Goal: Task Accomplishment & Management: Complete application form

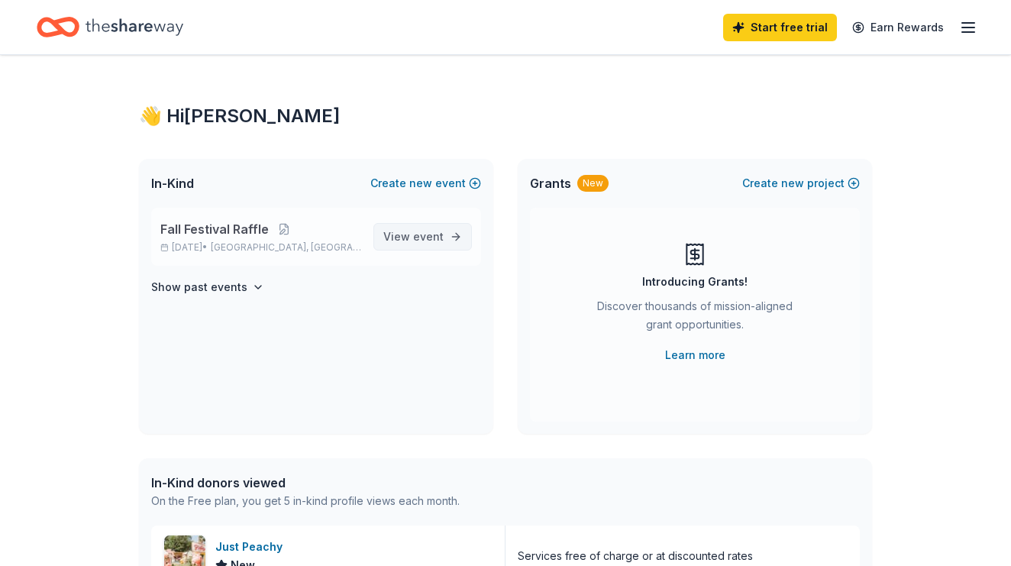
click at [415, 238] on span "event" at bounding box center [428, 236] width 31 height 13
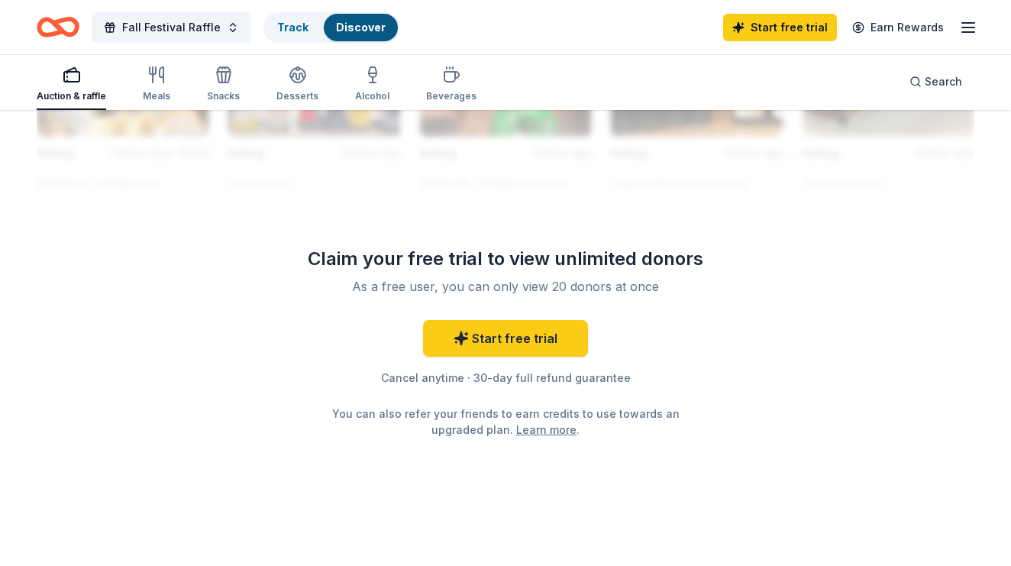
scroll to position [1507, 0]
click at [205, 31] on span "Fall Festival Raffle" at bounding box center [171, 27] width 99 height 18
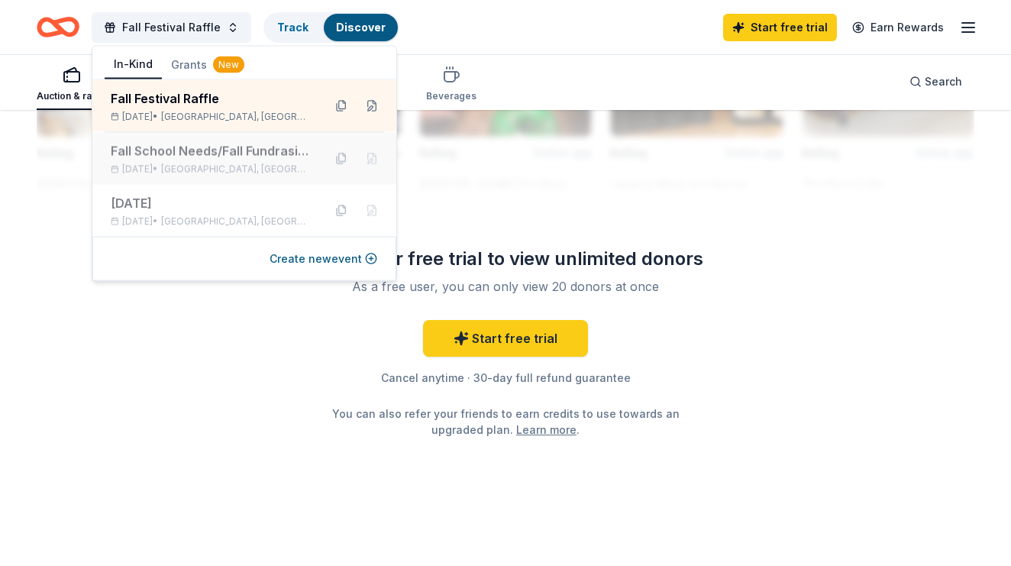
click at [183, 154] on div "Fall School Needs/Fall Fundrasing Raffle" at bounding box center [211, 151] width 200 height 18
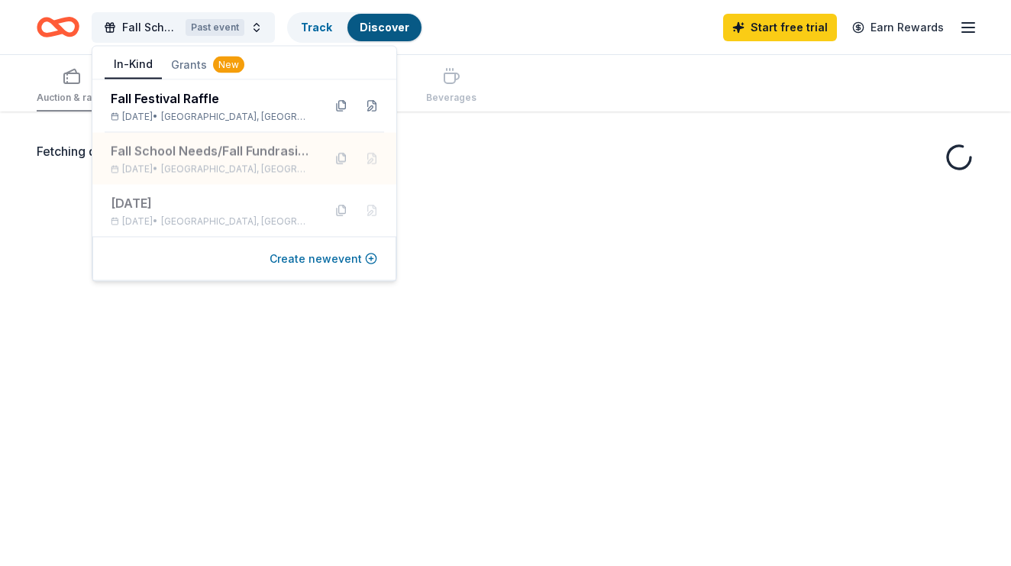
click at [333, 262] on button "Create new event" at bounding box center [324, 259] width 108 height 18
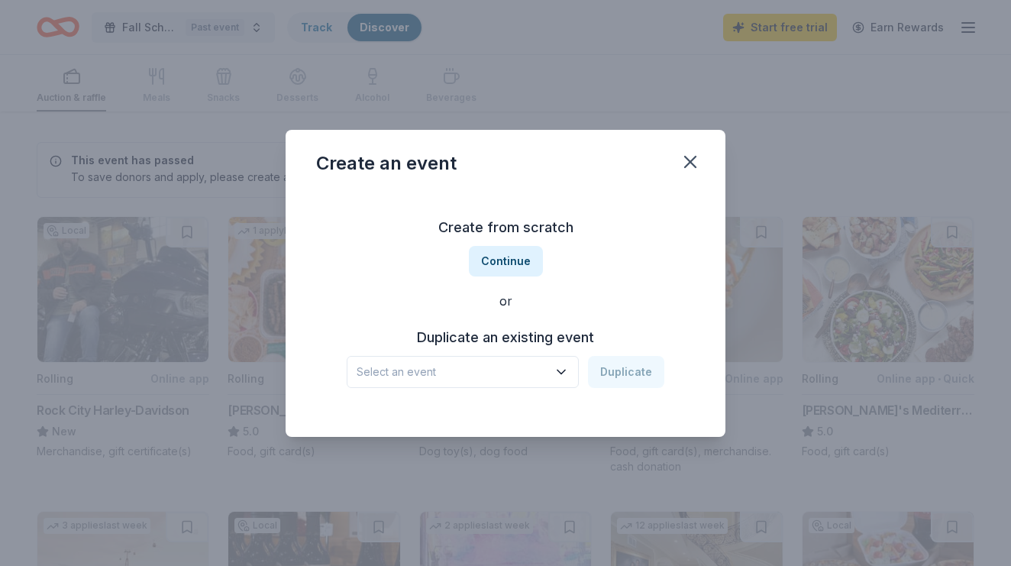
click at [521, 376] on span "Select an event" at bounding box center [452, 372] width 191 height 18
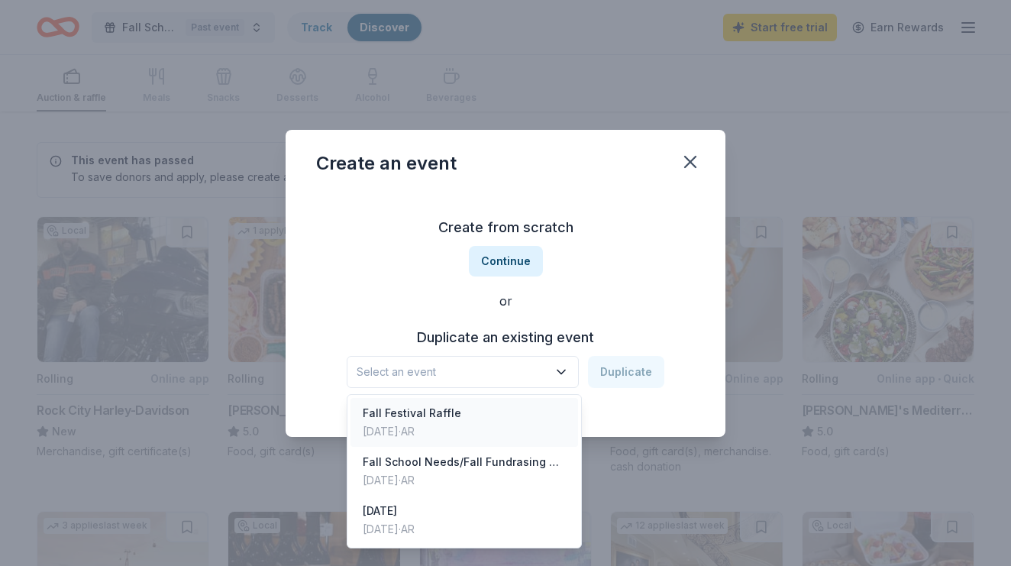
click at [506, 444] on div "Fall Festival Raffle [DATE] · AR" at bounding box center [465, 422] width 228 height 49
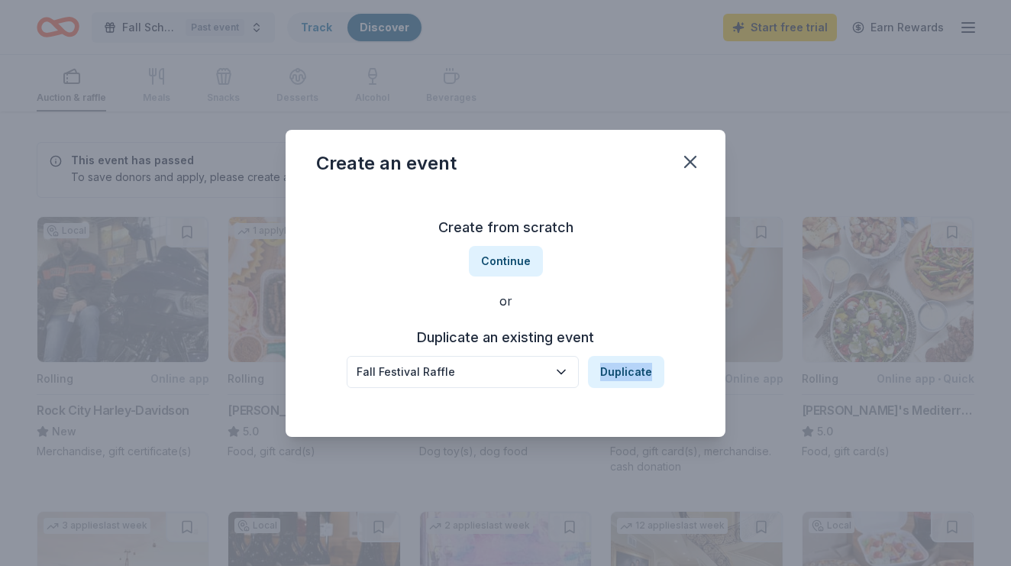
click at [506, 444] on div "Create an event Create from scratch Continue or Duplicate an existing event Fal…" at bounding box center [505, 283] width 1011 height 566
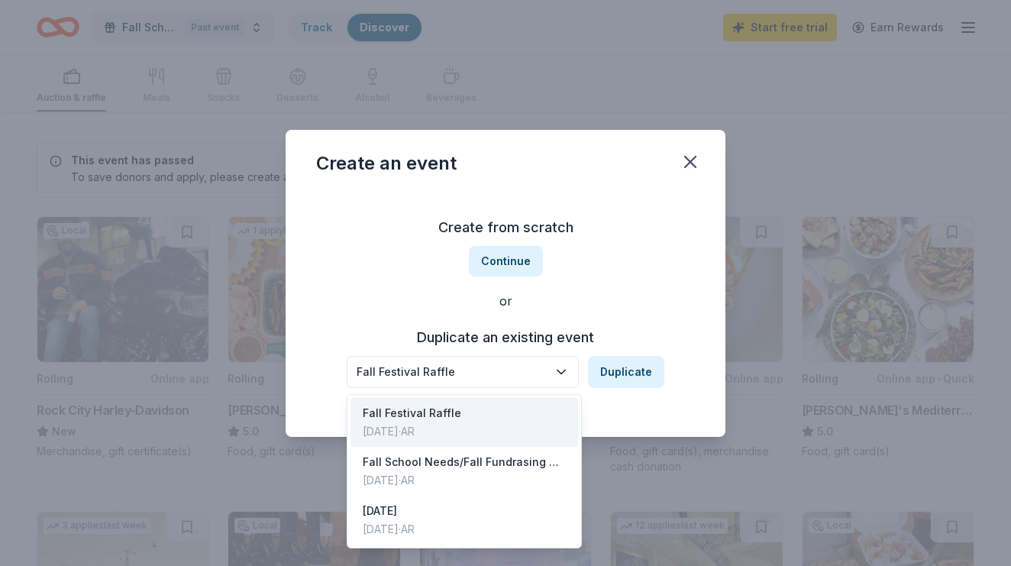
click at [509, 373] on div "Fall Festival Raffle" at bounding box center [452, 372] width 191 height 18
click at [486, 463] on div "Fall School Needs/Fall Fundrasing Raffle" at bounding box center [464, 462] width 203 height 18
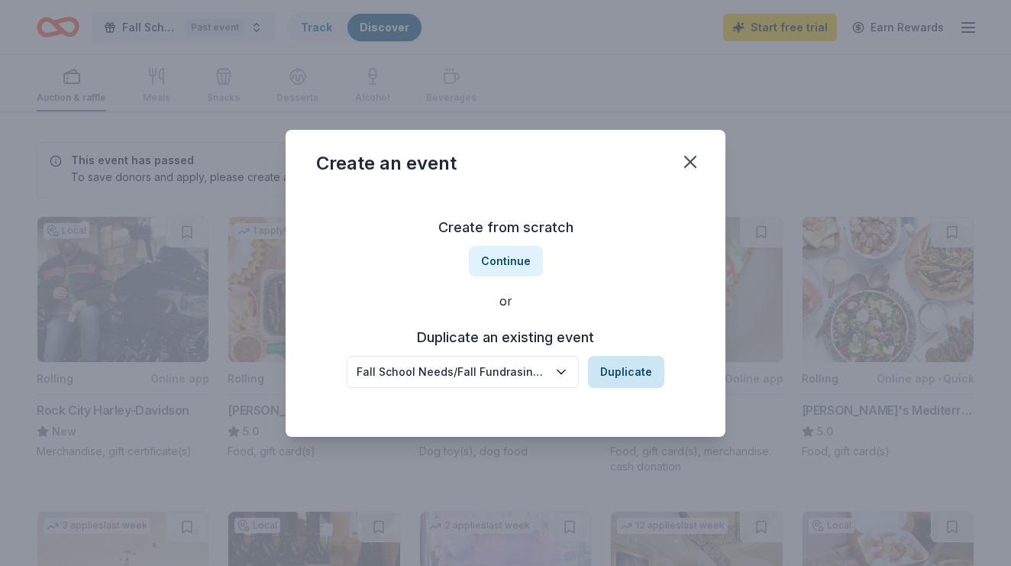
click at [633, 374] on button "Duplicate" at bounding box center [626, 372] width 76 height 32
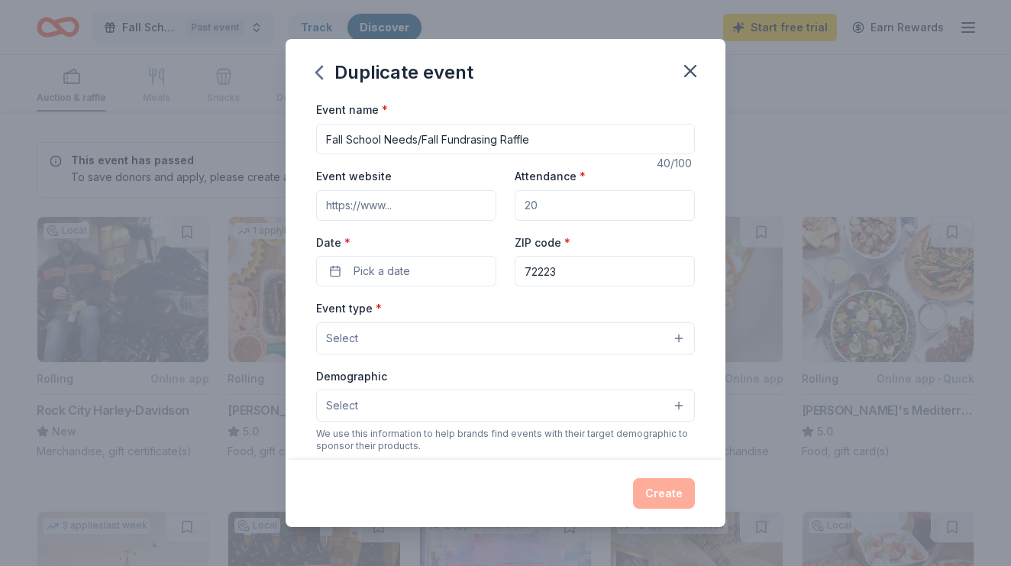
click at [593, 199] on input "Attendance *" at bounding box center [605, 205] width 180 height 31
type input "300"
click at [450, 289] on div "Event name * Fall School Needs/Fall Fundrasing Raffle 40 /100 Event website Att…" at bounding box center [505, 453] width 379 height 706
click at [443, 268] on button "Pick a date" at bounding box center [406, 271] width 180 height 31
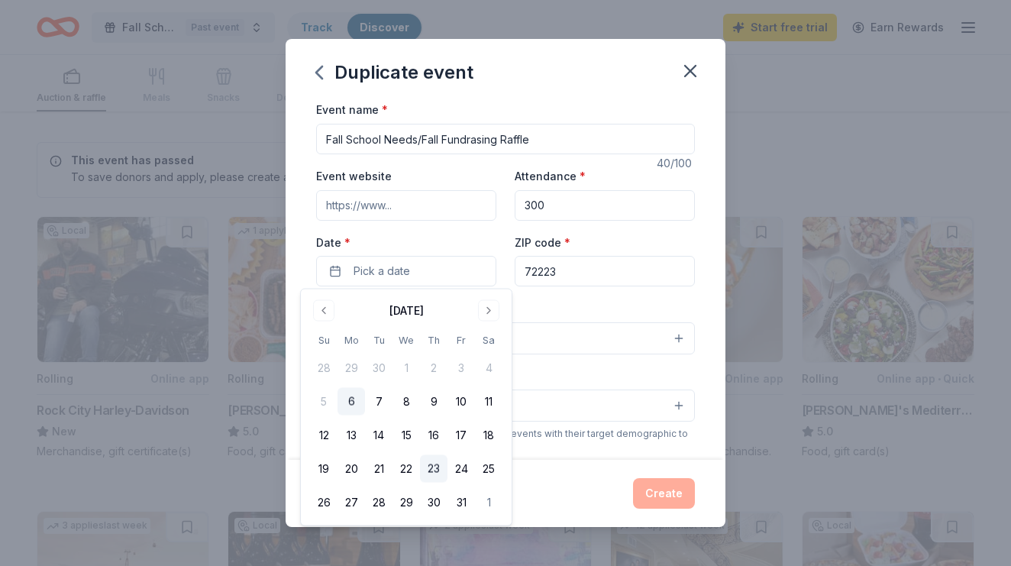
click at [436, 464] on button "23" at bounding box center [433, 468] width 27 height 27
click at [582, 395] on button "Select" at bounding box center [505, 405] width 379 height 32
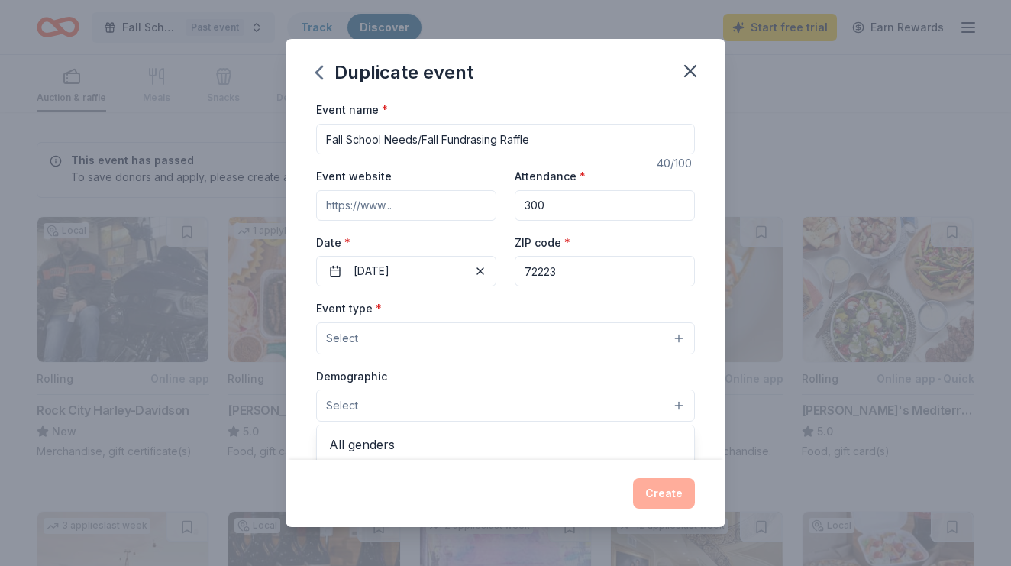
click at [574, 323] on div "Event type * Select Demographic Select All genders Mostly men Mostly women All …" at bounding box center [505, 460] width 379 height 322
click at [574, 327] on button "Select" at bounding box center [505, 338] width 379 height 32
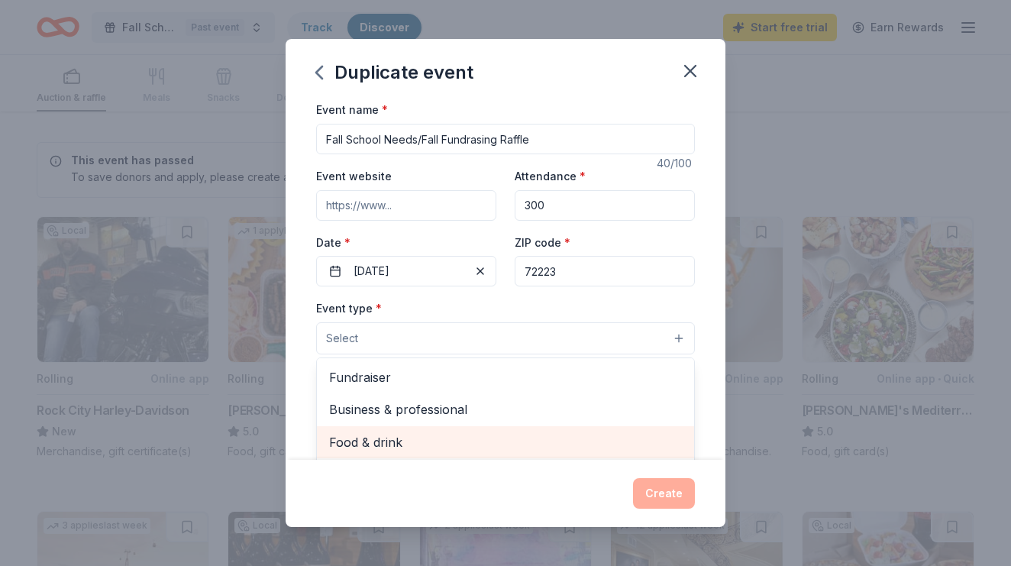
drag, startPoint x: 535, startPoint y: 367, endPoint x: 525, endPoint y: 428, distance: 62.7
click at [525, 428] on div "Fundraiser Business & professional Food & drink Health & wellness Hobbies Music…" at bounding box center [505, 448] width 379 height 183
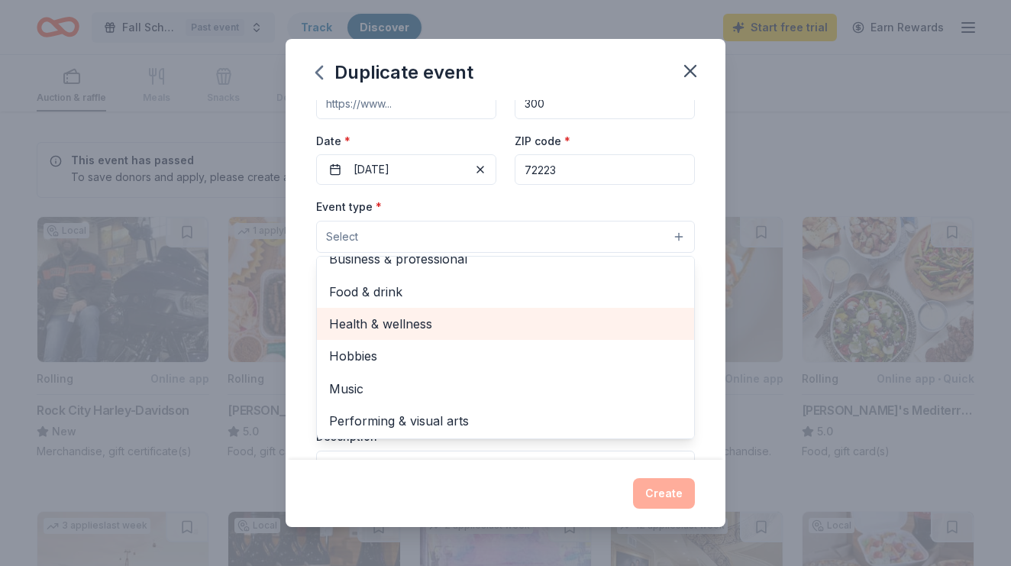
scroll to position [102, 0]
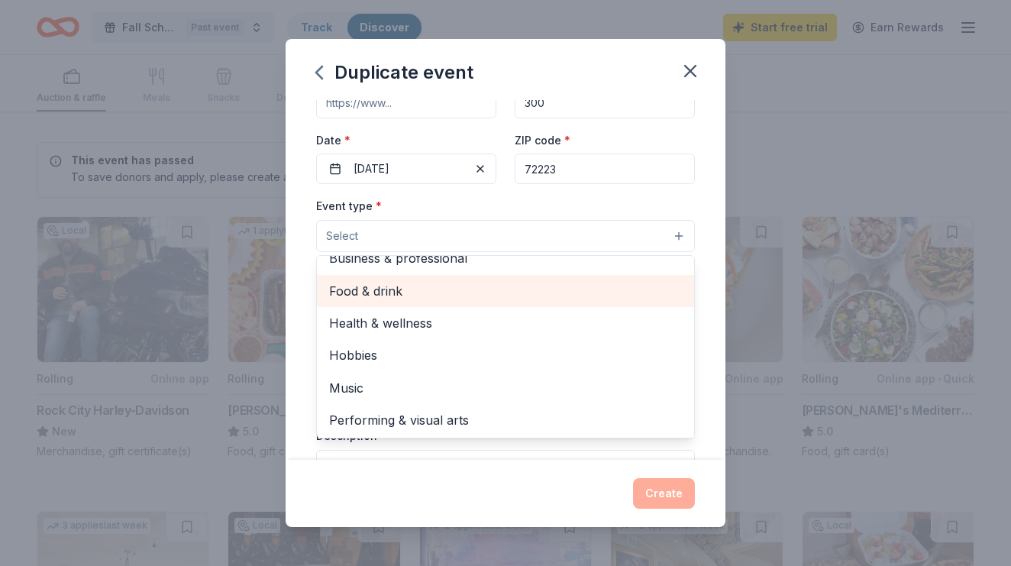
click at [516, 297] on span "Food & drink" at bounding box center [505, 291] width 353 height 20
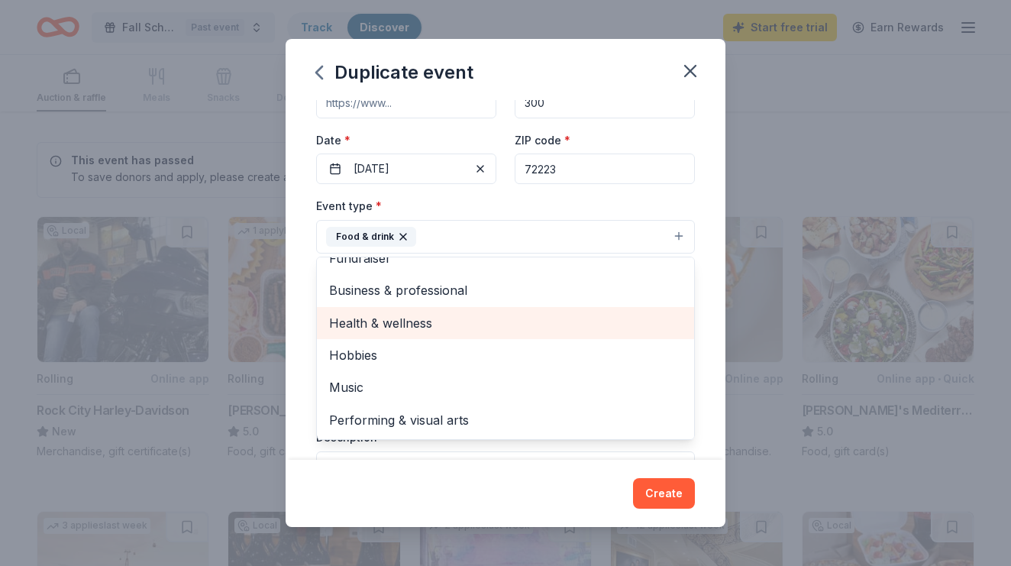
scroll to position [17, 0]
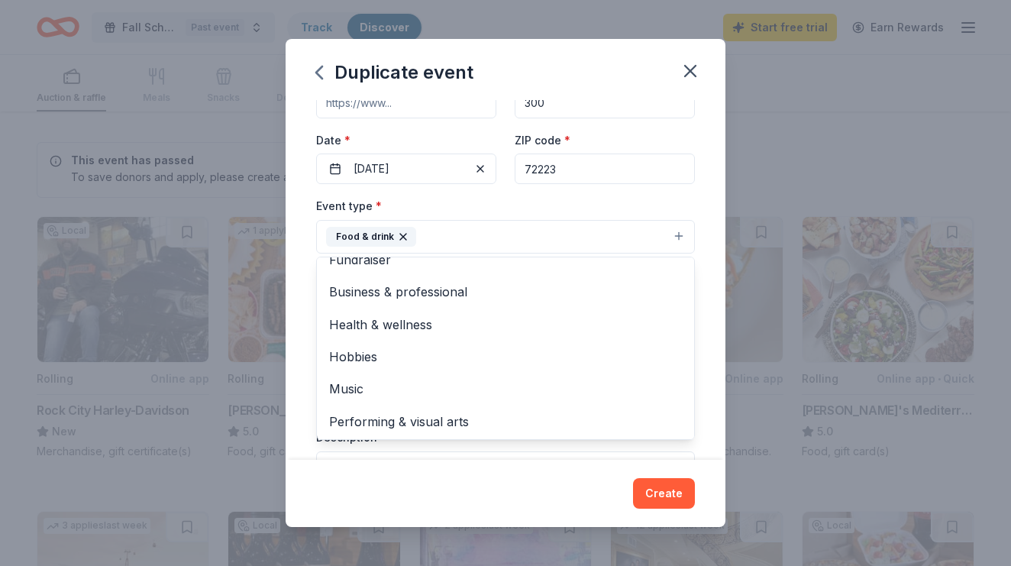
click at [598, 208] on div "Event type * Food & drink Fundraiser Business & professional Health & wellness …" at bounding box center [505, 224] width 379 height 57
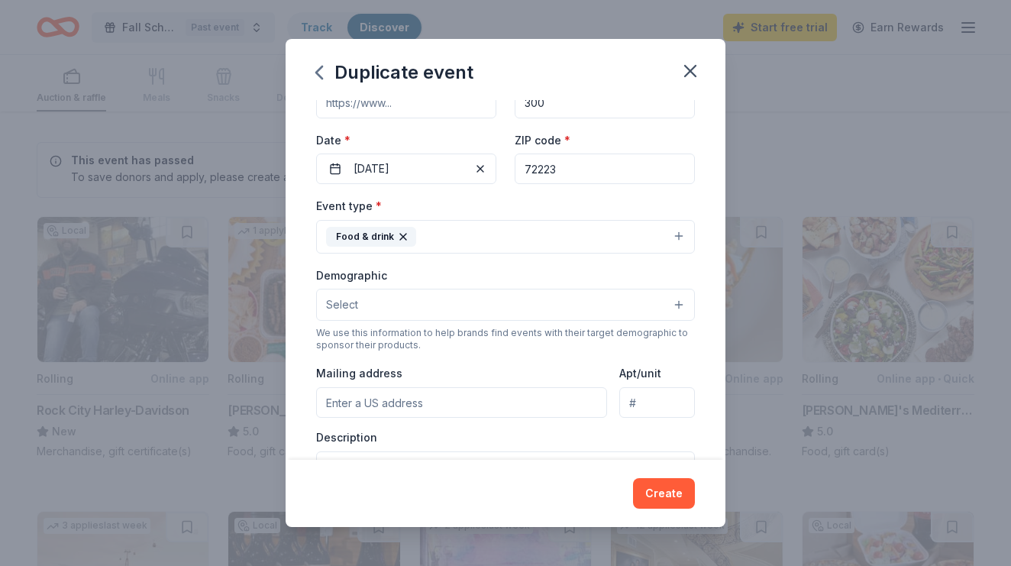
click at [576, 222] on button "Food & drink" at bounding box center [505, 237] width 379 height 34
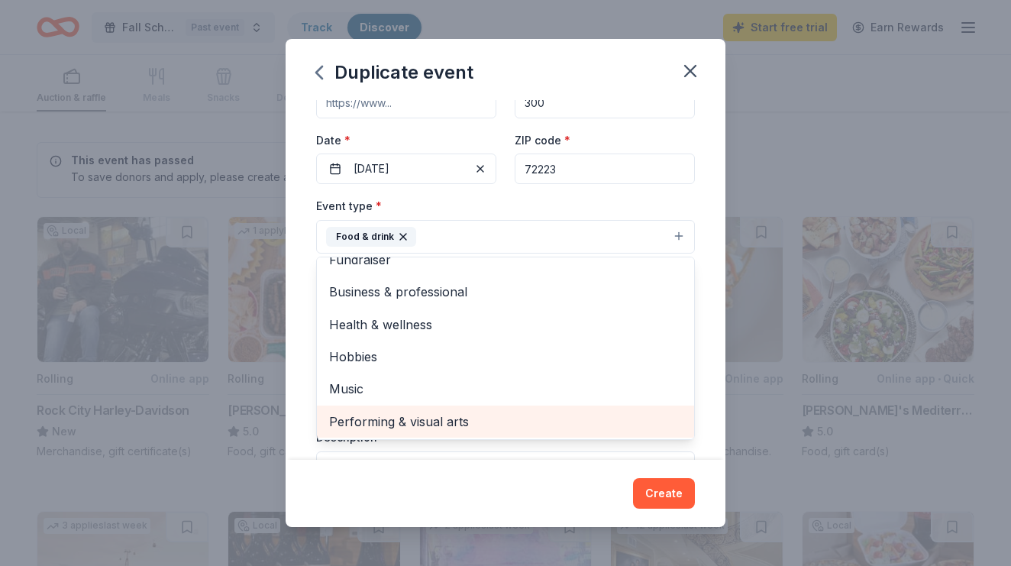
click at [439, 422] on span "Performing & visual arts" at bounding box center [505, 422] width 353 height 20
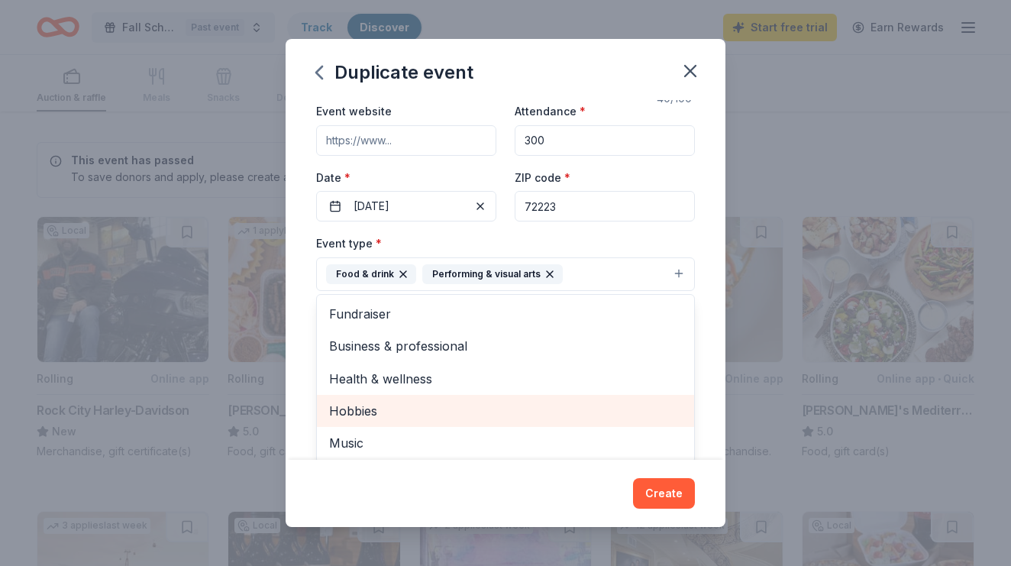
scroll to position [61, 0]
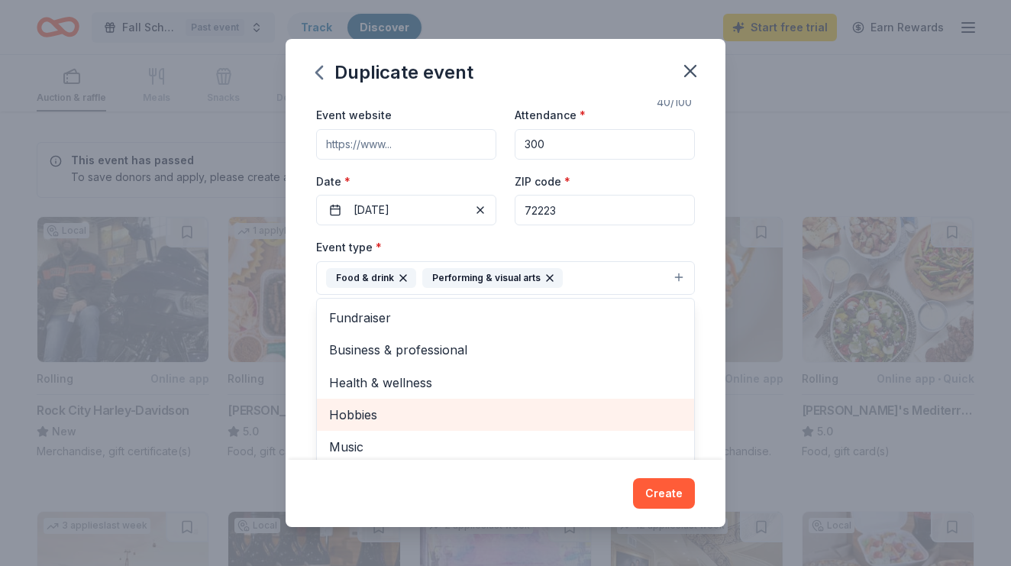
click at [429, 406] on span "Hobbies" at bounding box center [505, 415] width 353 height 20
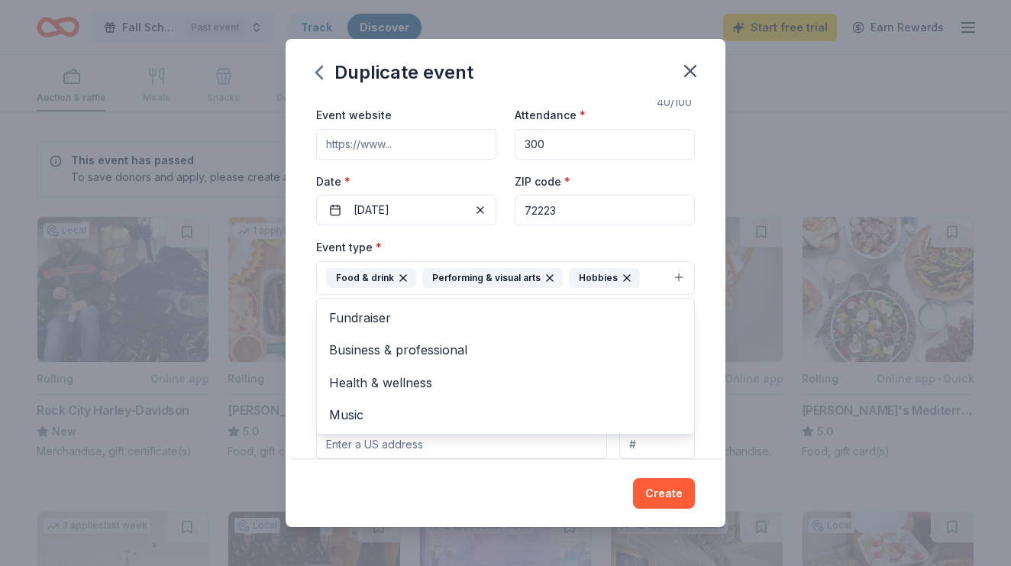
click at [572, 251] on div "Event type * Food & drink Performing & visual arts Hobbies Fundraiser Business …" at bounding box center [505, 266] width 379 height 57
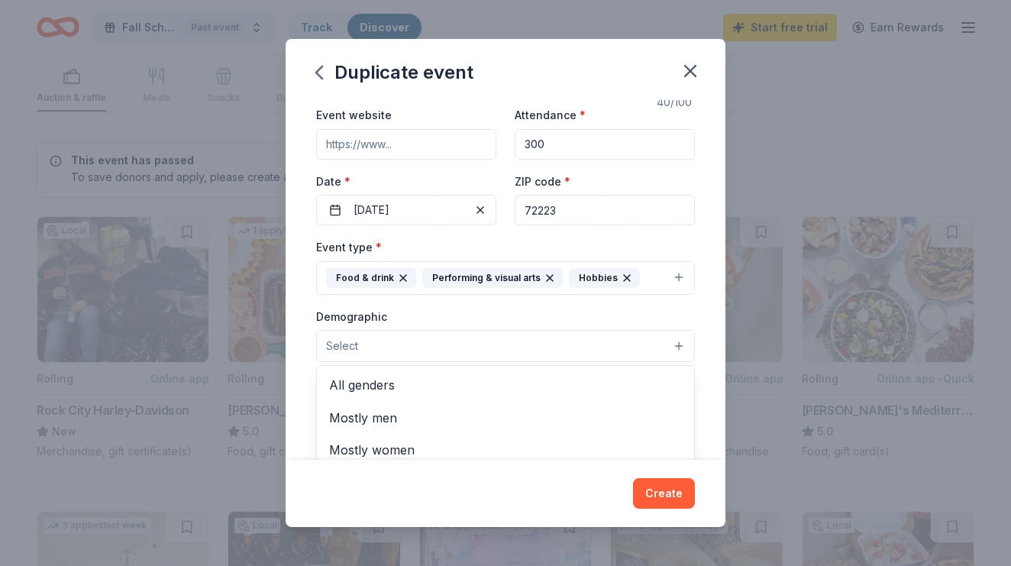
click at [464, 355] on button "Select" at bounding box center [505, 346] width 379 height 32
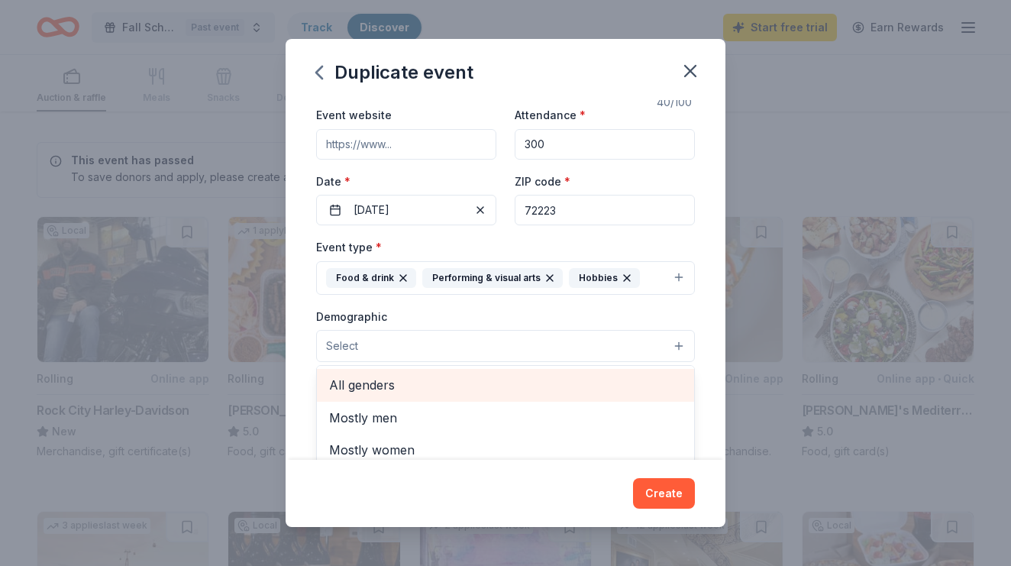
click at [444, 397] on div "All genders" at bounding box center [505, 385] width 377 height 32
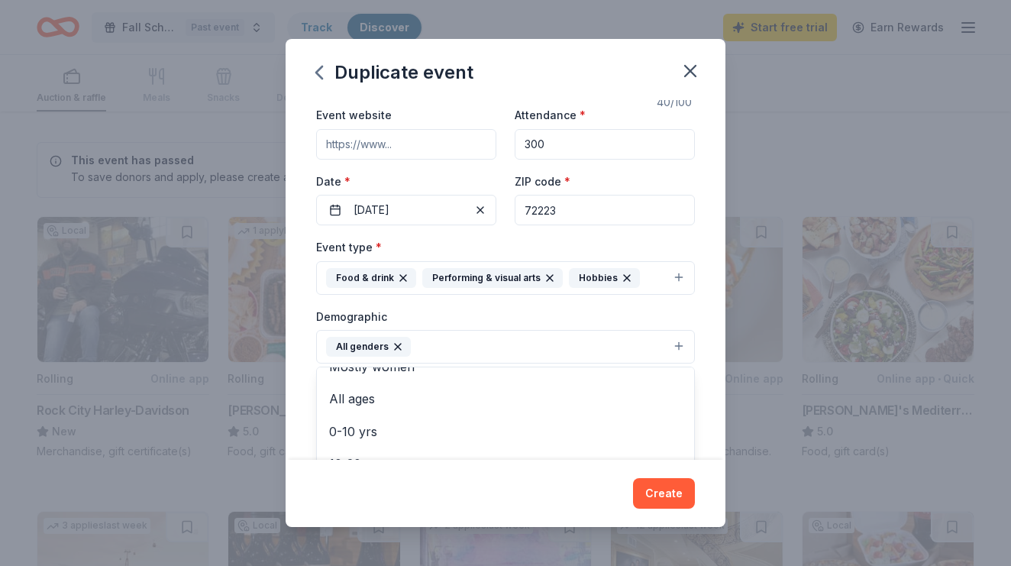
scroll to position [79, 0]
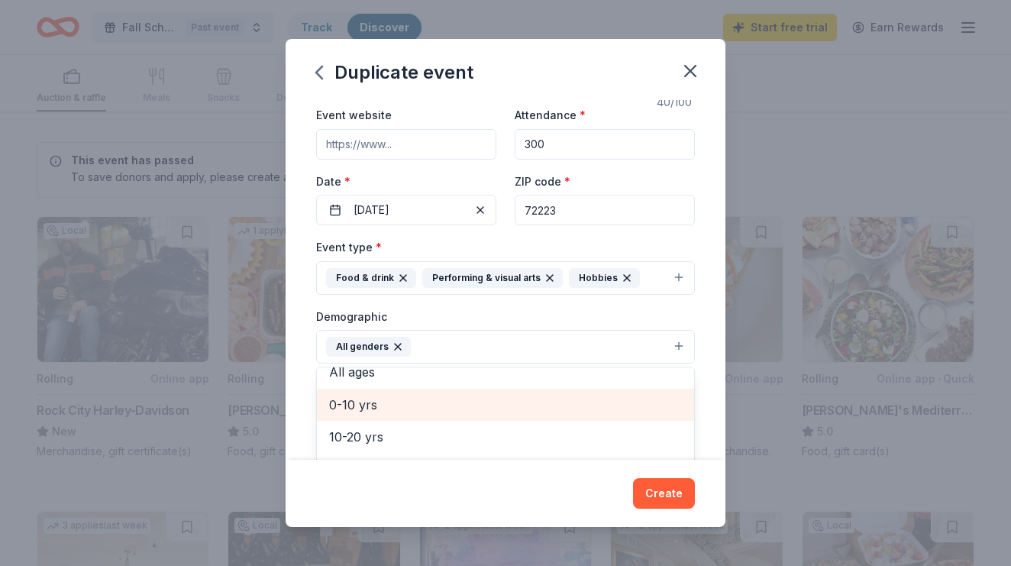
click at [422, 413] on div "0-10 yrs" at bounding box center [505, 405] width 377 height 32
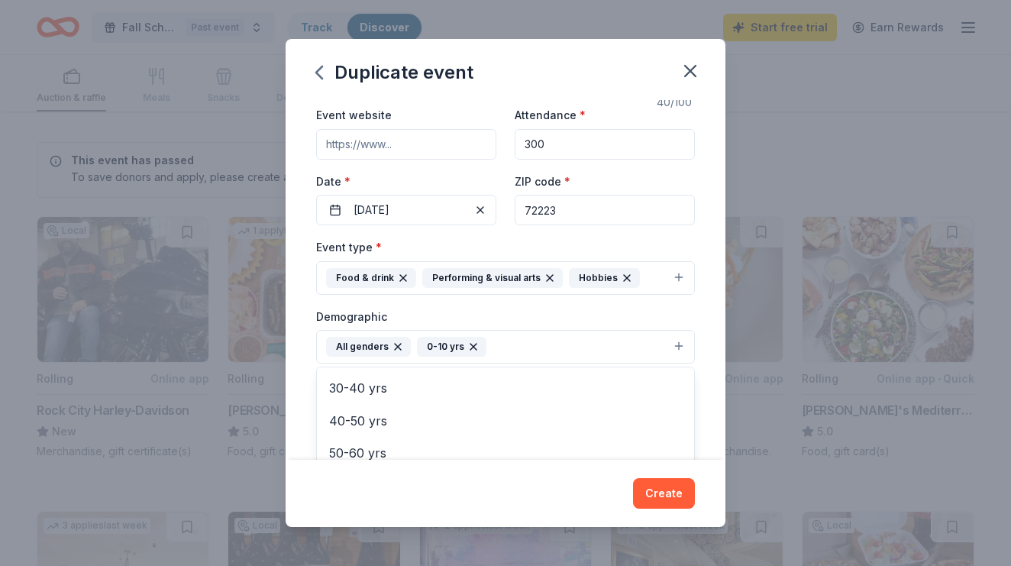
scroll to position [163, 0]
click at [517, 315] on div "Demographic All genders 0-10 yrs Mostly men Mostly women All ages [DEMOGRAPHIC_…" at bounding box center [505, 335] width 379 height 57
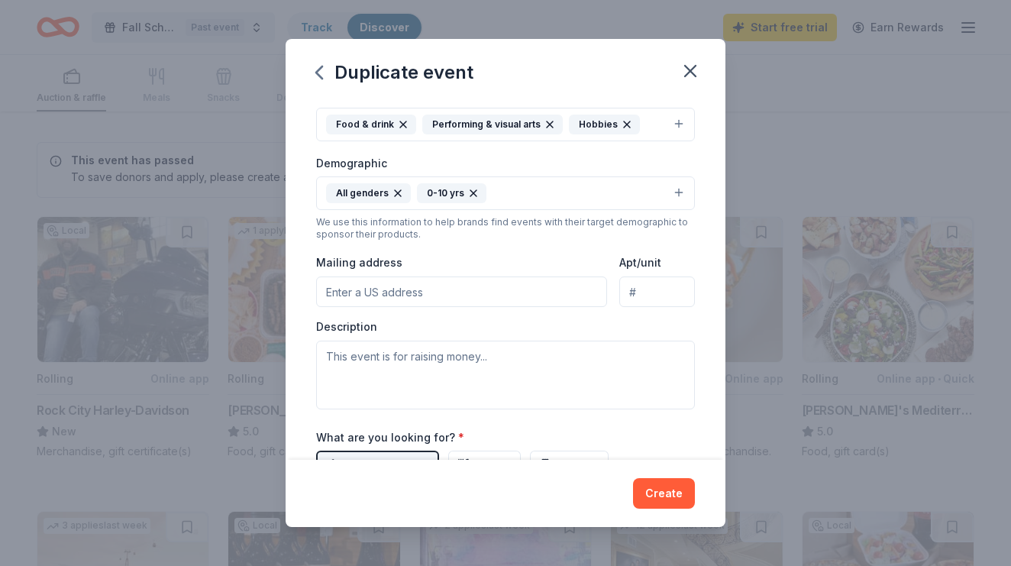
scroll to position [215, 0]
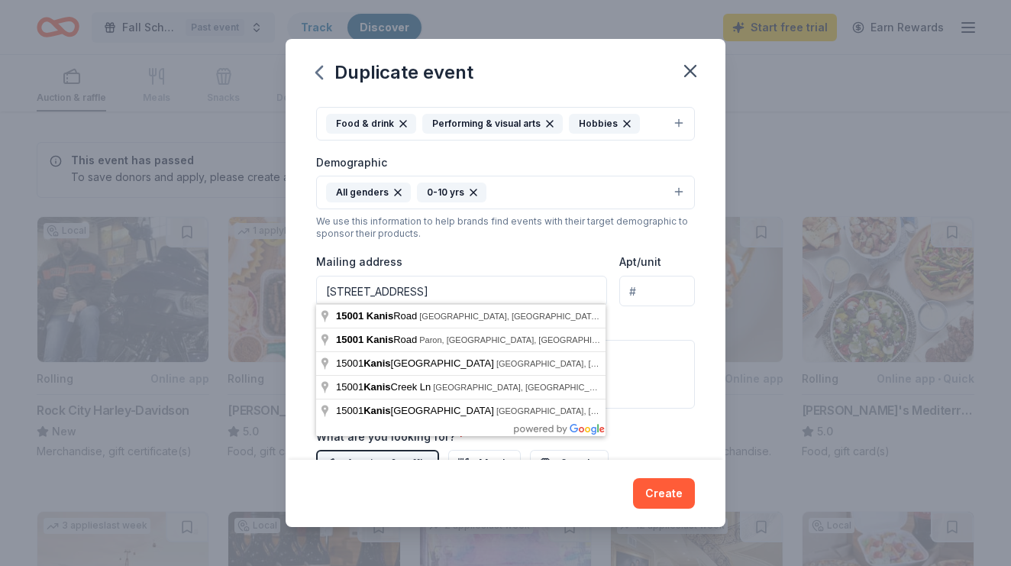
type input "[STREET_ADDRESS]"
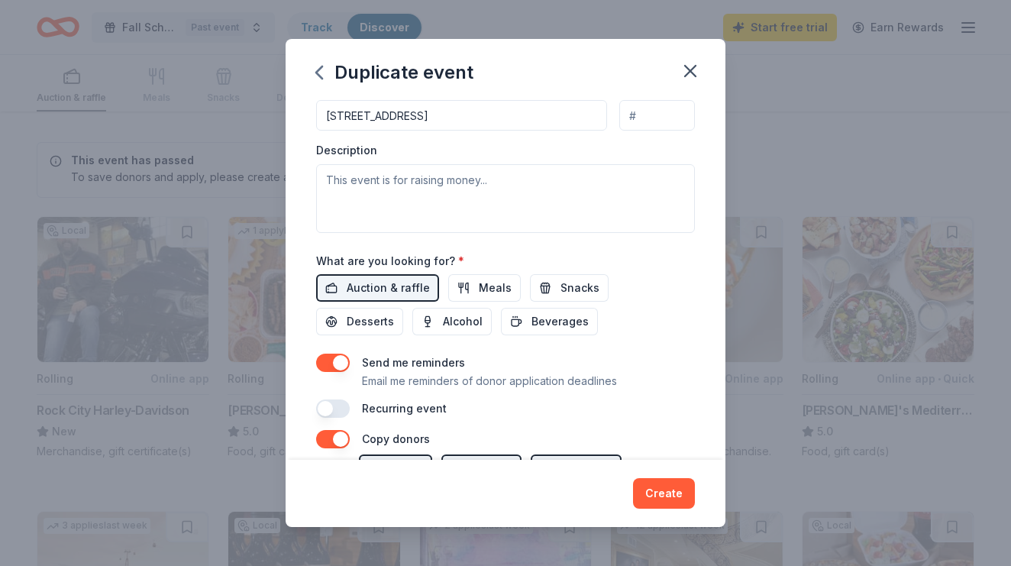
scroll to position [396, 0]
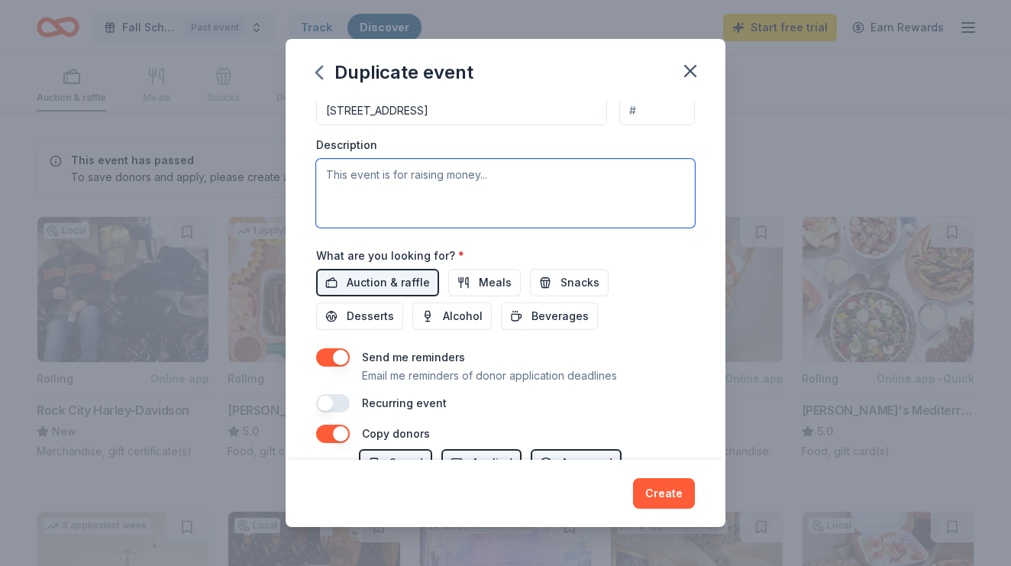
click at [478, 179] on textarea at bounding box center [505, 193] width 379 height 69
type textarea "Fall Festival"
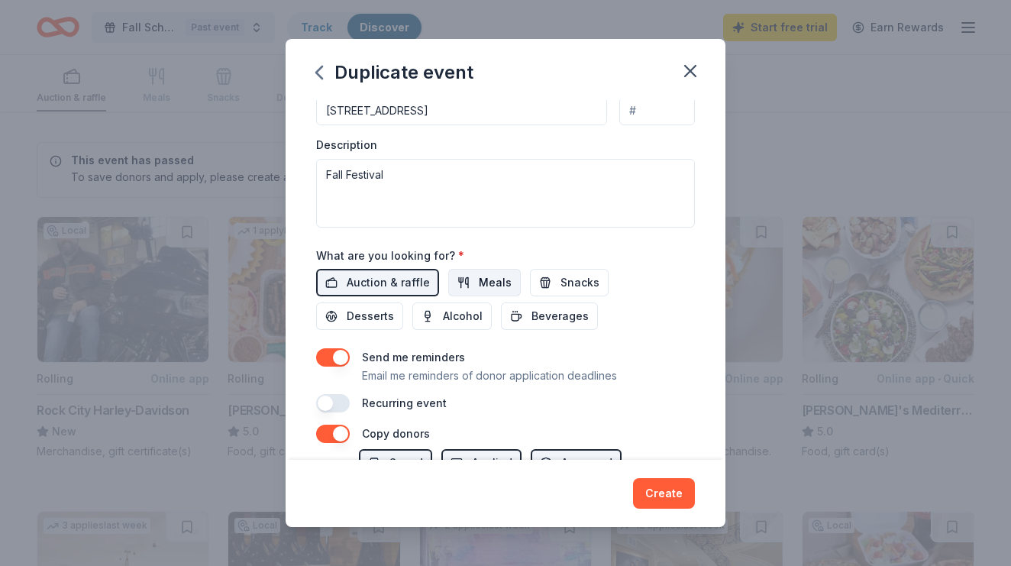
click at [487, 280] on span "Meals" at bounding box center [495, 282] width 33 height 18
click at [582, 283] on span "Snacks" at bounding box center [580, 282] width 39 height 18
click at [394, 307] on span "Desserts" at bounding box center [370, 316] width 47 height 18
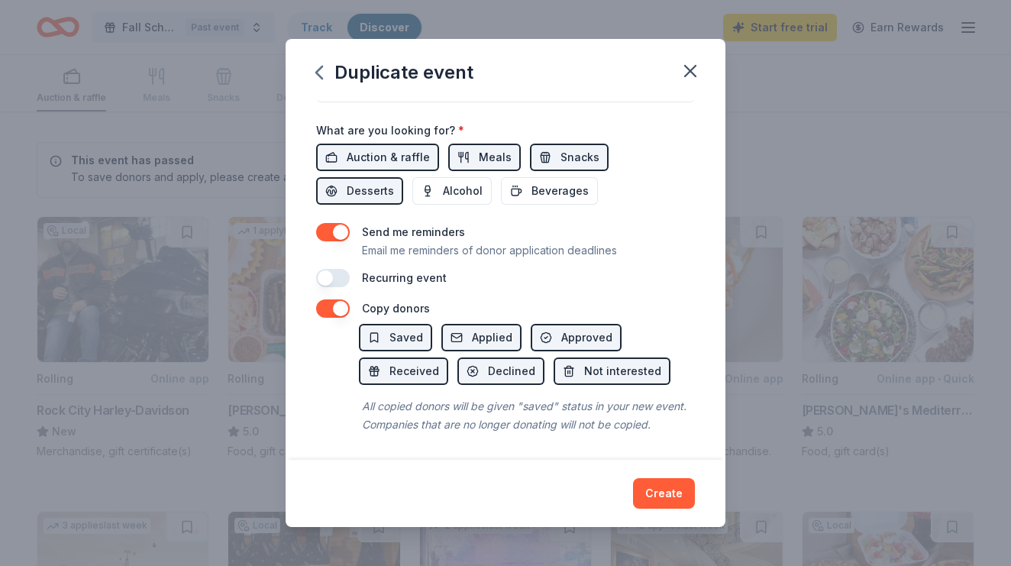
scroll to position [520, 0]
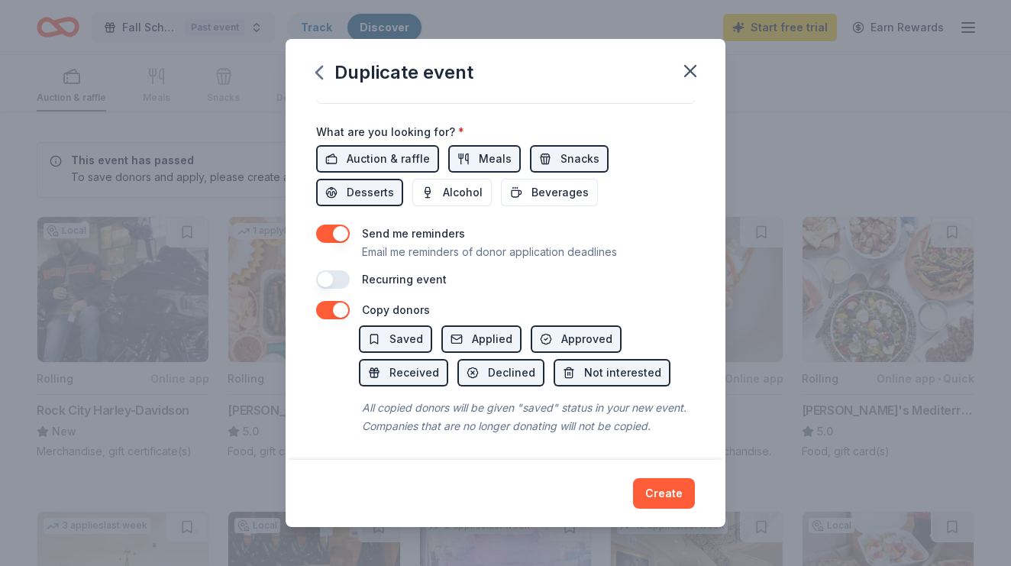
click at [333, 239] on button "button" at bounding box center [333, 234] width 34 height 18
click at [660, 481] on button "Create" at bounding box center [664, 493] width 62 height 31
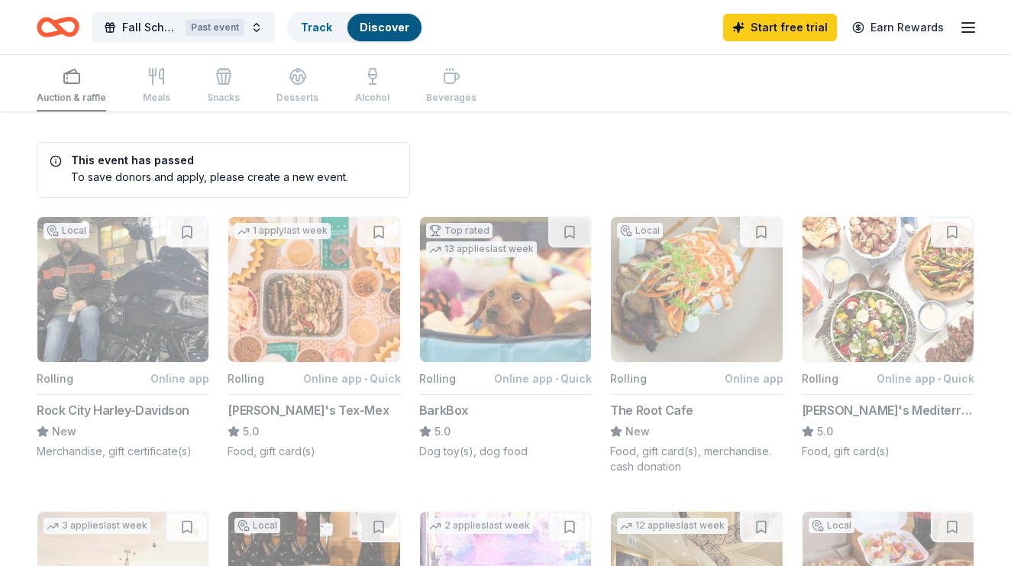
scroll to position [0, 0]
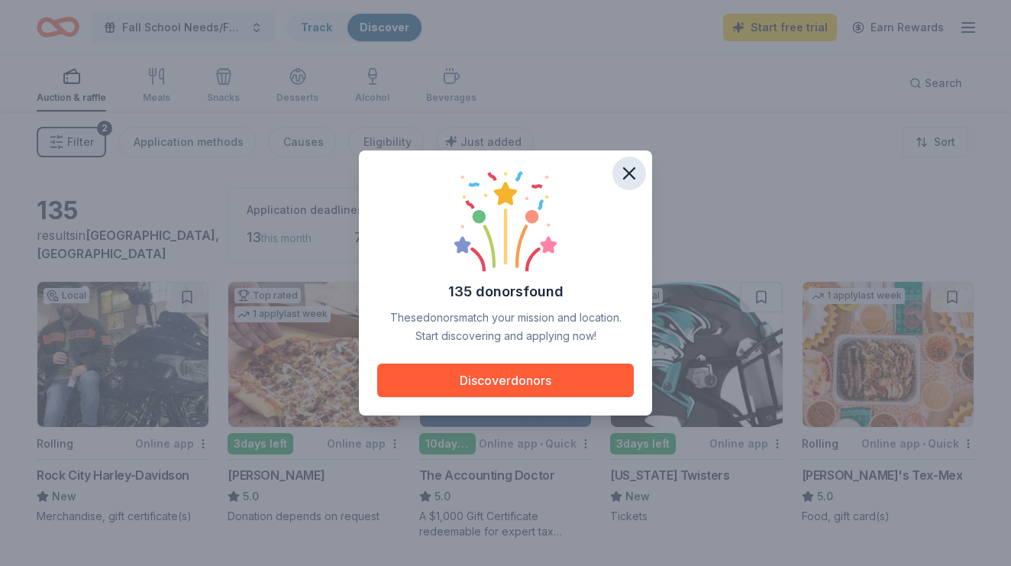
click at [623, 171] on icon "button" at bounding box center [629, 173] width 21 height 21
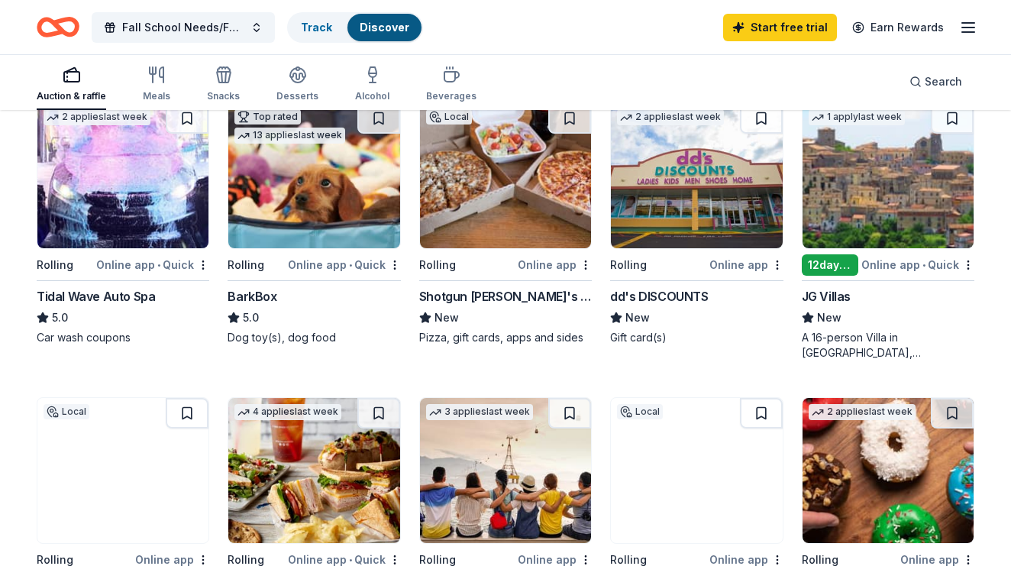
scroll to position [666, 0]
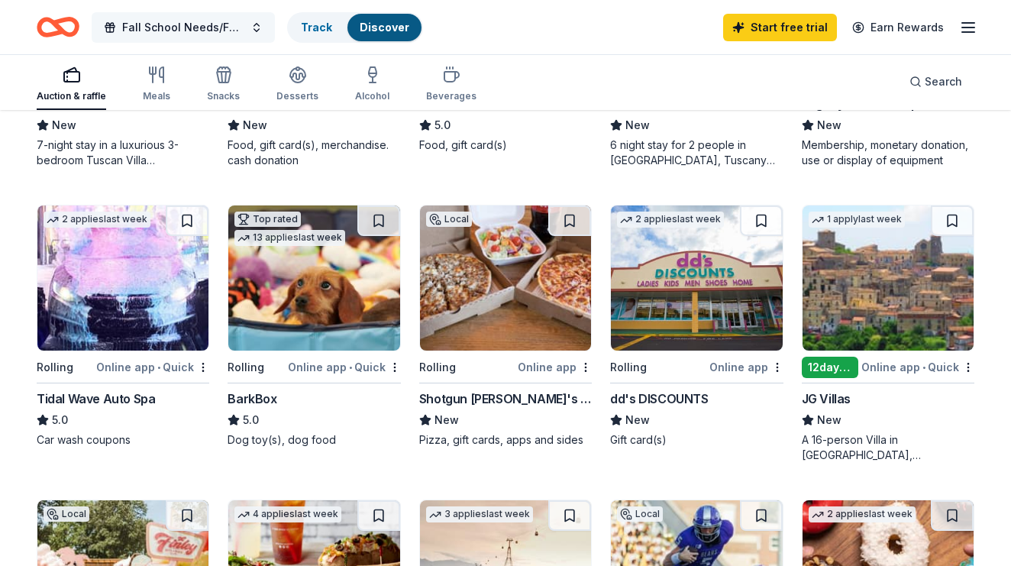
click at [213, 20] on span "Fall School Needs/Fall Fundrasing Raffle" at bounding box center [183, 27] width 122 height 18
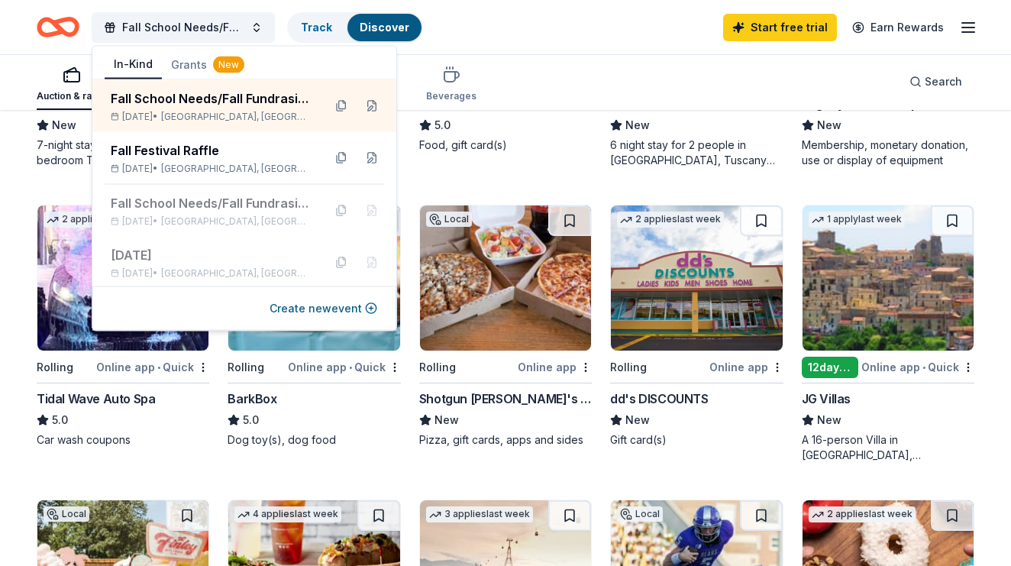
click at [944, 43] on div "Start free trial Earn Rewards" at bounding box center [850, 27] width 254 height 36
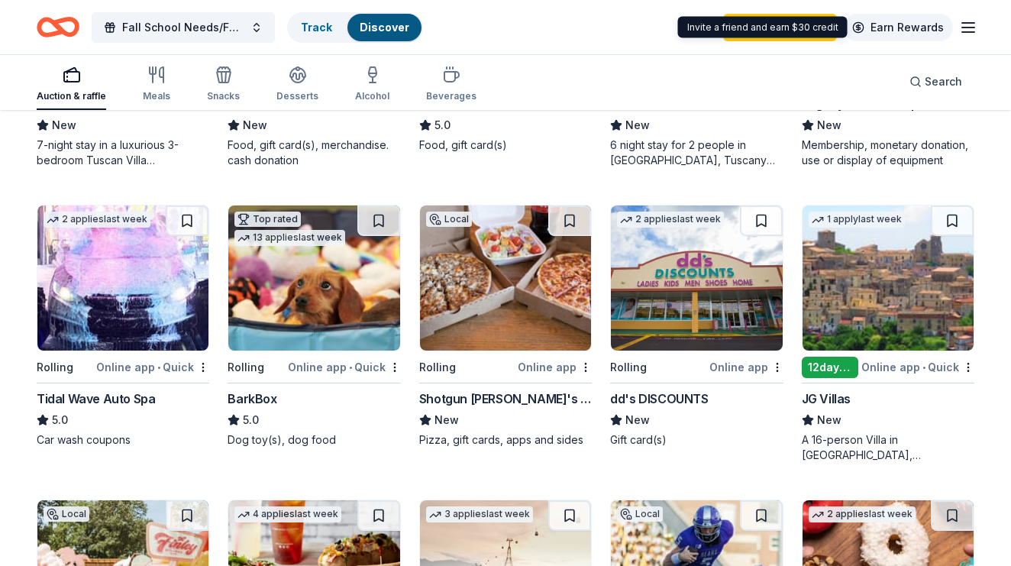
click at [913, 21] on link "Earn Rewards" at bounding box center [898, 27] width 110 height 27
click at [934, 22] on link "Earn Rewards" at bounding box center [898, 27] width 110 height 27
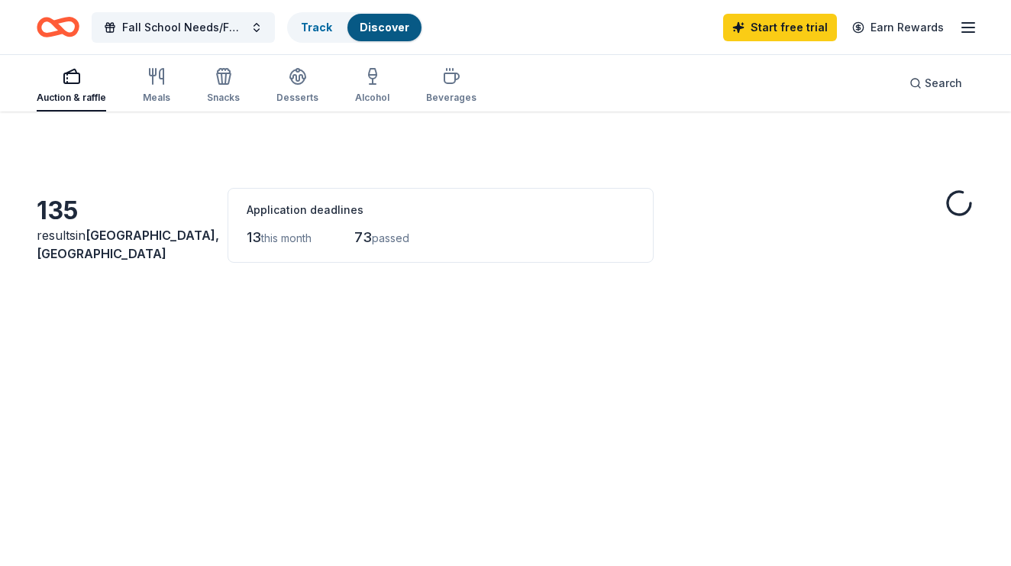
scroll to position [666, 0]
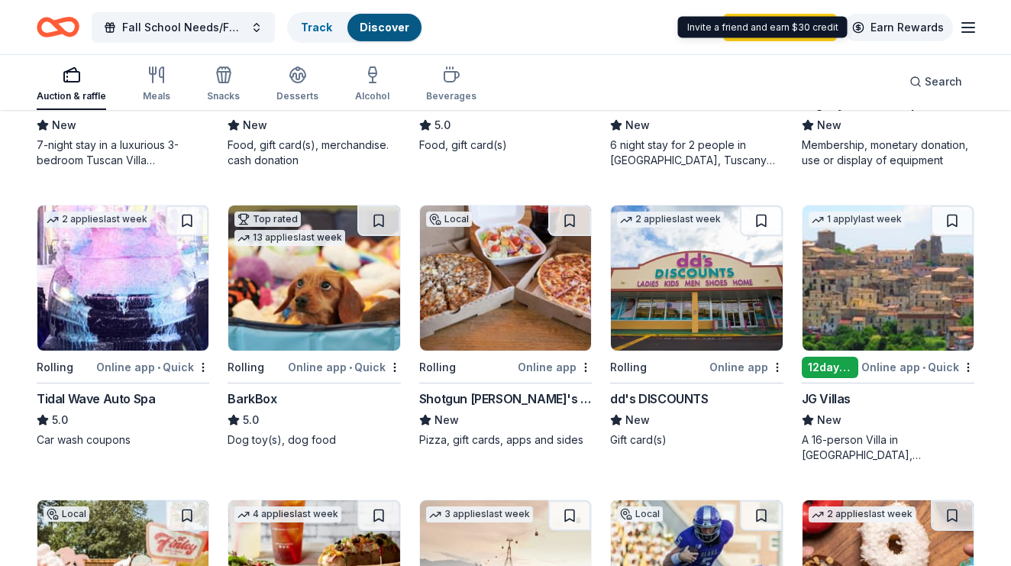
click at [924, 18] on link "Earn Rewards" at bounding box center [898, 27] width 110 height 27
